Goal: Task Accomplishment & Management: Complete application form

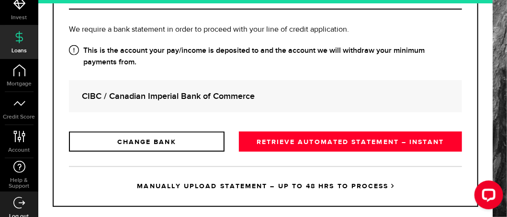
scroll to position [187, 0]
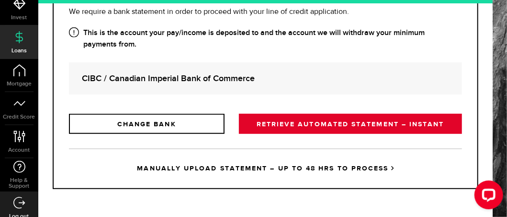
click at [295, 123] on link "RETRIEVE AUTOMATED STATEMENT – INSTANT" at bounding box center [350, 124] width 223 height 20
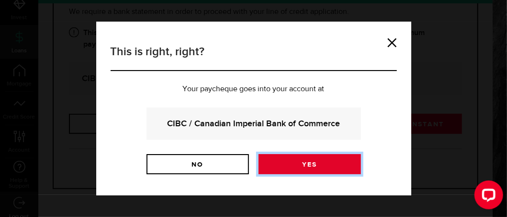
click at [290, 161] on link "Yes" at bounding box center [310, 164] width 103 height 20
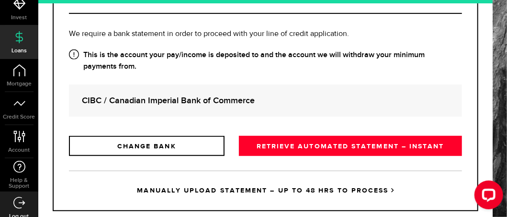
scroll to position [187, 0]
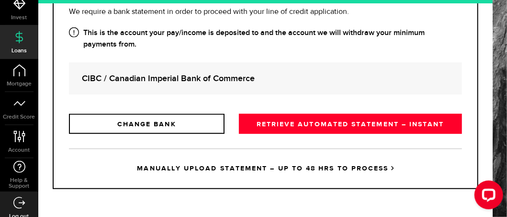
click at [221, 168] on link "MANUALLY UPLOAD STATEMENT – UP TO 48 HRS TO PROCESS" at bounding box center [265, 168] width 393 height 40
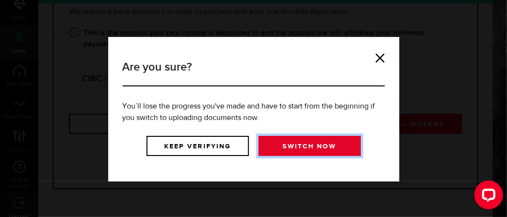
click at [298, 141] on link "Switch now" at bounding box center [310, 146] width 103 height 20
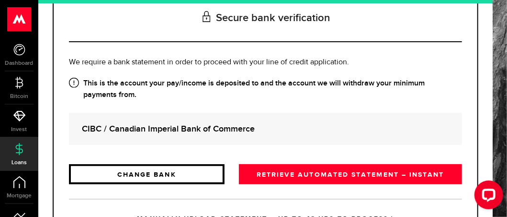
scroll to position [187, 0]
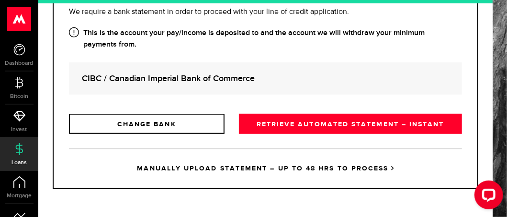
click at [310, 167] on link "MANUALLY UPLOAD STATEMENT – UP TO 48 HRS TO PROCESS" at bounding box center [265, 168] width 393 height 40
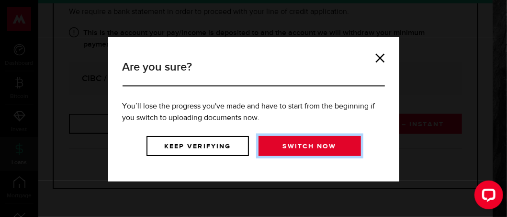
click at [294, 143] on link "Switch now" at bounding box center [310, 146] width 103 height 20
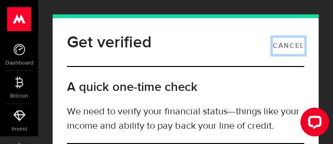
click at [287, 40] on link "Cancel" at bounding box center [289, 46] width 32 height 16
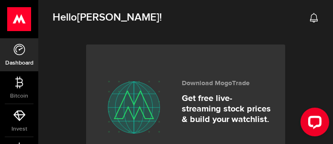
click at [22, 16] on use at bounding box center [19, 19] width 23 height 24
click at [320, 124] on div "Open LiveChat chat widget" at bounding box center [315, 122] width 16 height 16
click at [314, 124] on icon "Open LiveChat chat widget" at bounding box center [315, 122] width 9 height 6
